Goal: Task Accomplishment & Management: Manage account settings

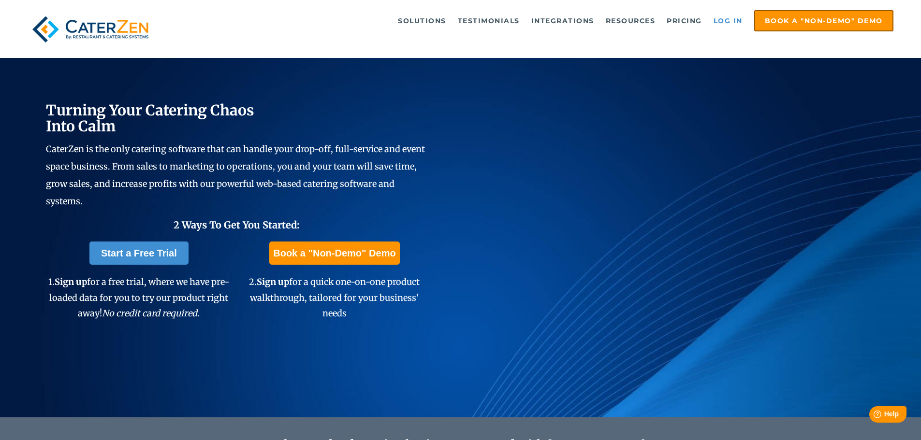
click at [737, 24] on link "Log in" at bounding box center [728, 20] width 39 height 19
click at [738, 18] on link "Log in" at bounding box center [728, 20] width 39 height 19
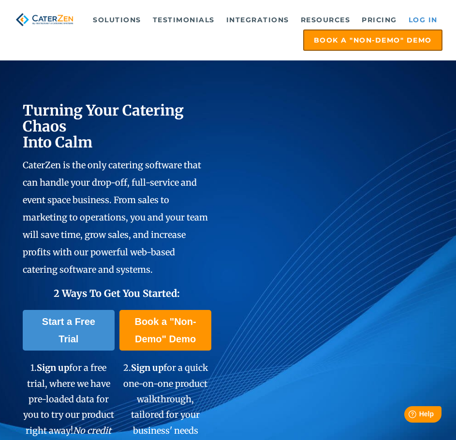
click at [417, 15] on link "Log in" at bounding box center [423, 19] width 39 height 19
